Goal: Complete application form: Complete application form

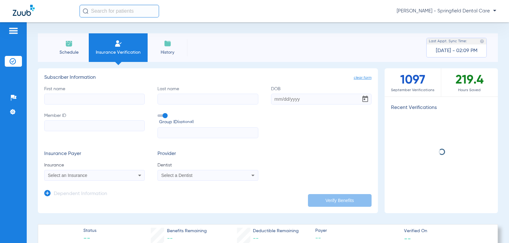
click at [106, 104] on input "First name" at bounding box center [94, 99] width 100 height 11
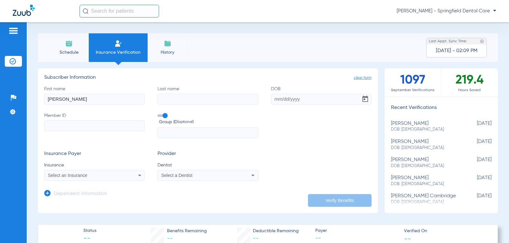
type input "[PERSON_NAME]"
type input "Layla"
click at [61, 121] on input "Member ID" at bounding box center [94, 125] width 100 height 11
paste input "RUI839266"
type input "RUI839266"
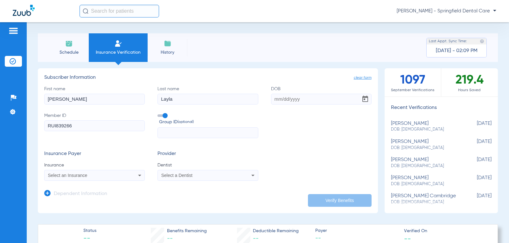
click at [107, 131] on label "Member ID RUI839266" at bounding box center [94, 126] width 100 height 26
click at [107, 131] on input "RUI839266" at bounding box center [94, 125] width 100 height 11
click at [271, 101] on input "DOB" at bounding box center [321, 99] width 100 height 11
type input "[DATE]"
click at [104, 177] on div "Select an Insurance" at bounding box center [85, 175] width 75 height 4
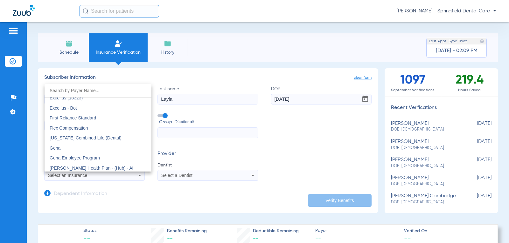
scroll to position [2066, 0]
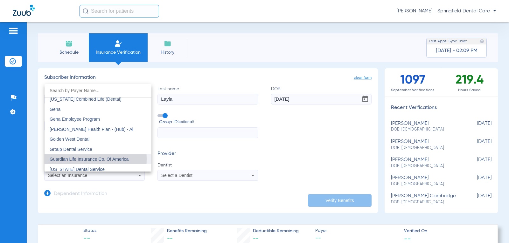
click at [66, 159] on span "Guardian Life Insurance Co. Of America" at bounding box center [89, 159] width 79 height 5
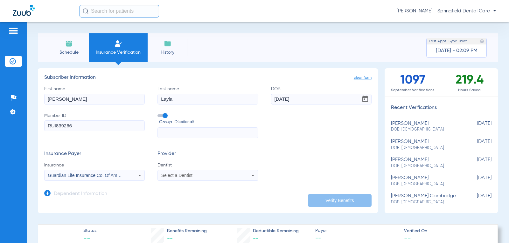
click at [204, 174] on div "Select a Dentist" at bounding box center [198, 175] width 75 height 4
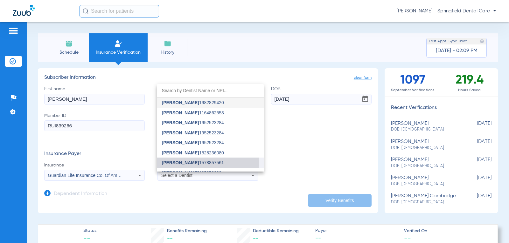
click at [183, 163] on span "[PERSON_NAME]" at bounding box center [180, 162] width 37 height 5
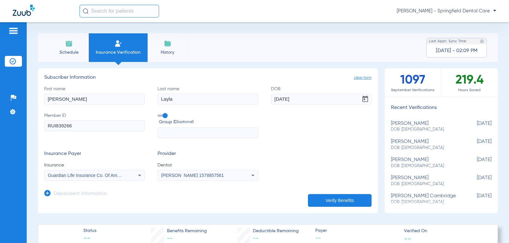
click at [343, 201] on button "Verify Benefits" at bounding box center [340, 200] width 64 height 13
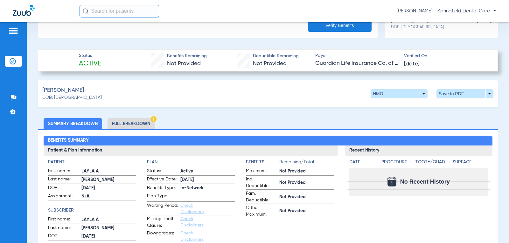
scroll to position [191, 0]
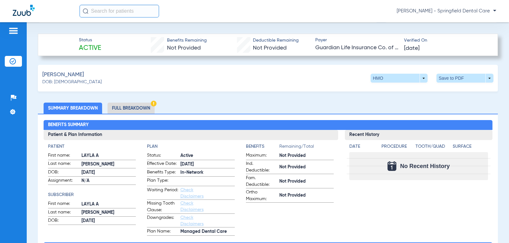
click at [129, 108] on li "Full Breakdown" at bounding box center [130, 108] width 47 height 11
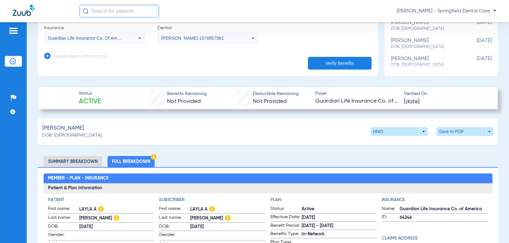
scroll to position [159, 0]
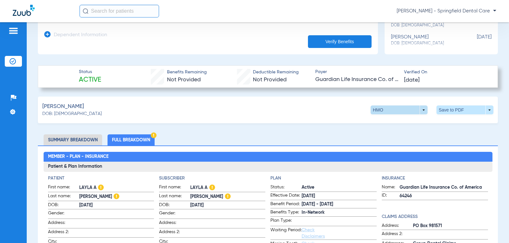
click at [420, 110] on span at bounding box center [398, 110] width 57 height 9
click at [420, 110] on div at bounding box center [254, 121] width 509 height 243
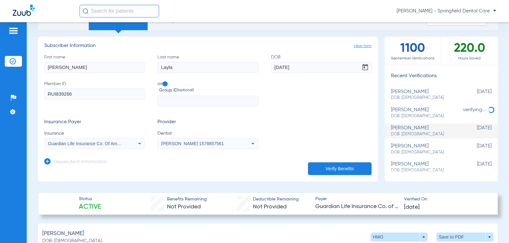
scroll to position [0, 0]
